Goal: Navigation & Orientation: Find specific page/section

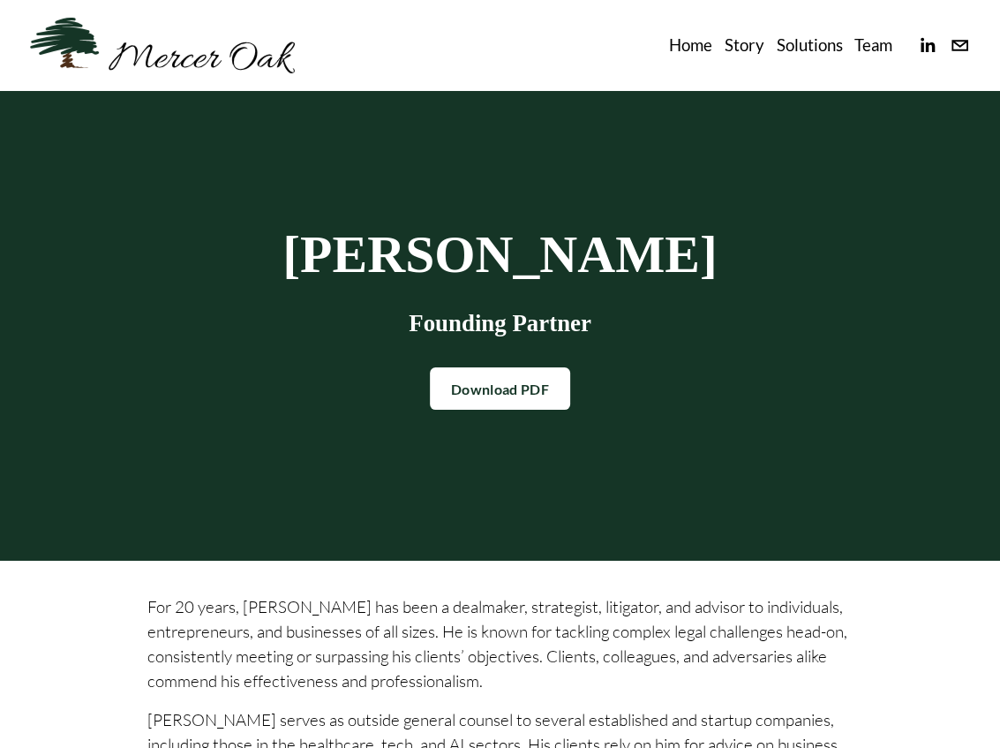
click at [686, 43] on link "Home" at bounding box center [690, 45] width 43 height 28
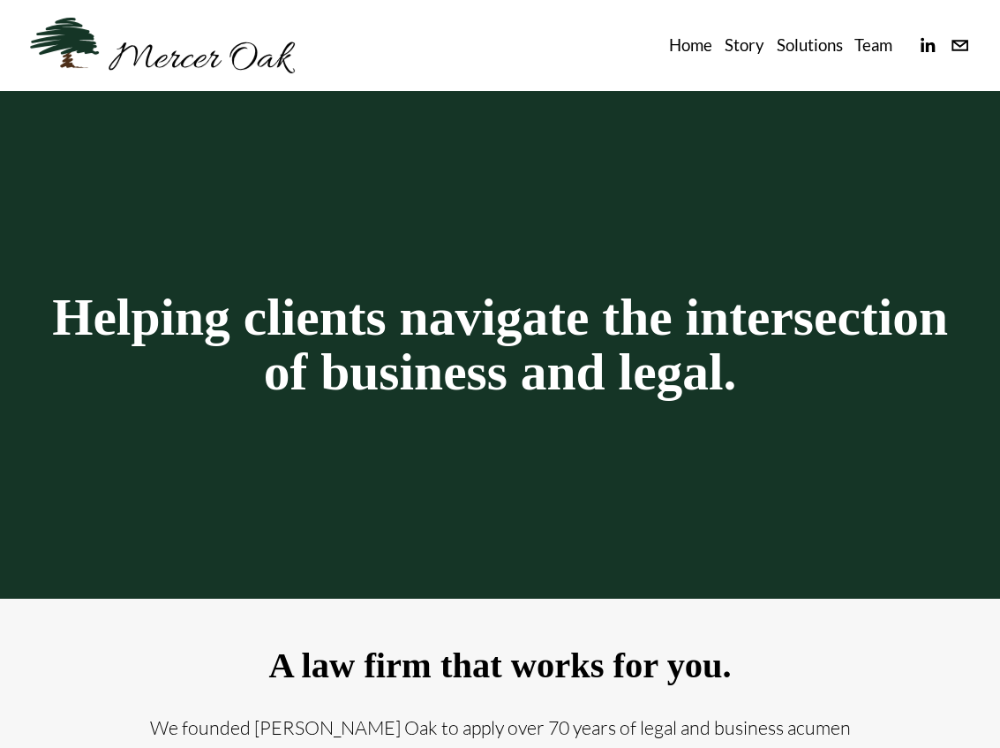
click at [886, 47] on link "Team" at bounding box center [873, 45] width 38 height 28
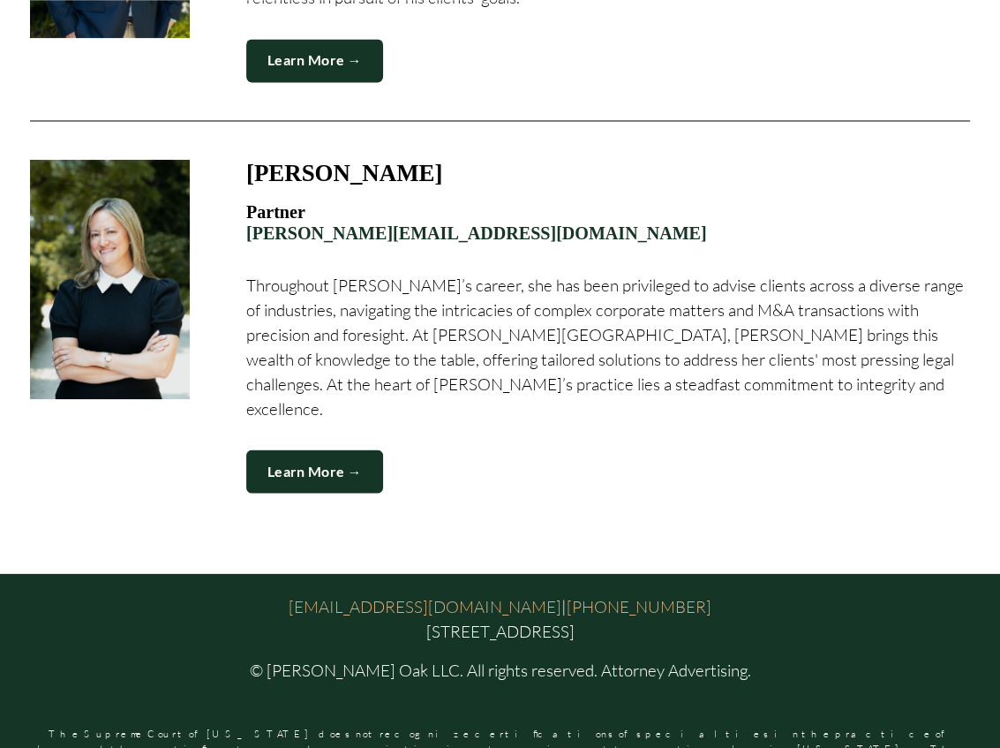
scroll to position [2057, 0]
